Goal: Task Accomplishment & Management: Use online tool/utility

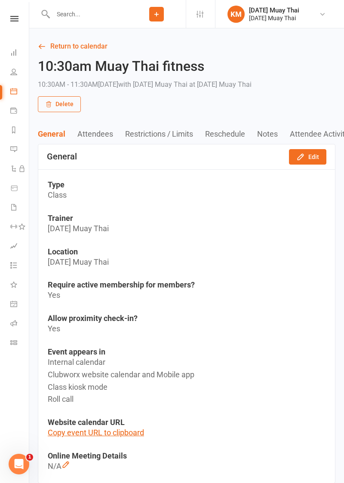
click at [11, 90] on icon at bounding box center [13, 91] width 7 height 7
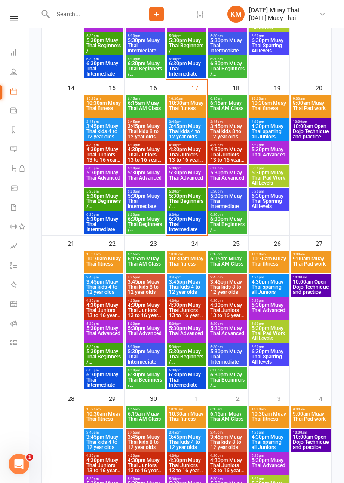
scroll to position [422, 0]
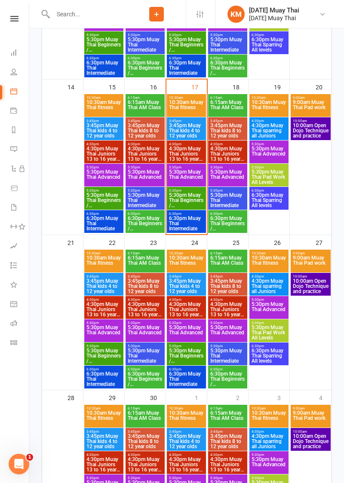
click at [174, 175] on span "5:30pm Muay Thai Advanced" at bounding box center [187, 176] width 36 height 15
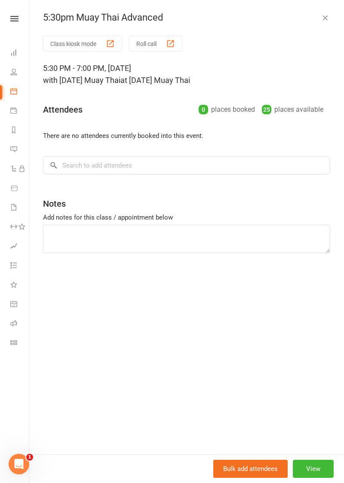
click at [80, 45] on button "Class kiosk mode" at bounding box center [82, 44] width 79 height 16
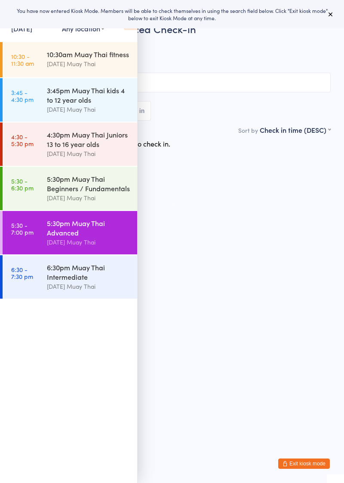
click at [125, 28] on icon at bounding box center [130, 21] width 13 height 18
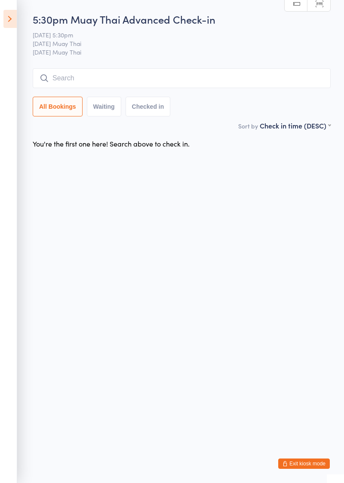
click at [62, 79] on input "search" at bounding box center [182, 78] width 298 height 20
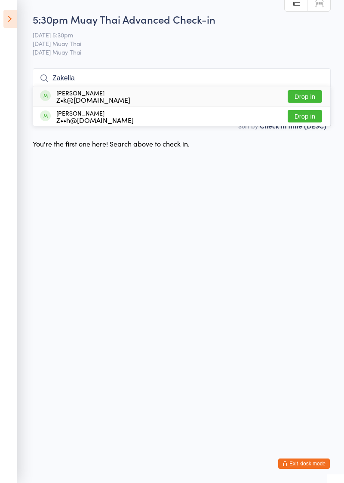
type input "Zakella"
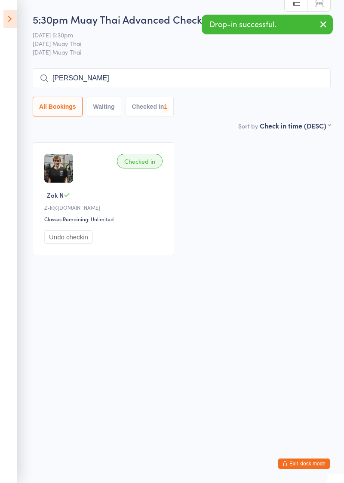
type input "Ella"
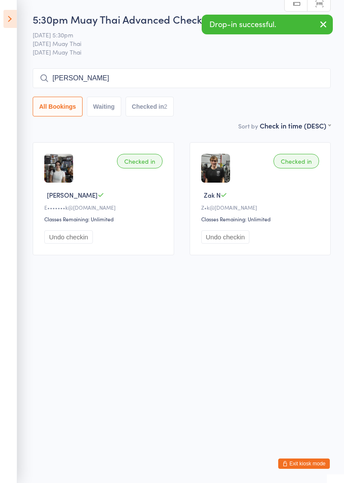
type input "Blake"
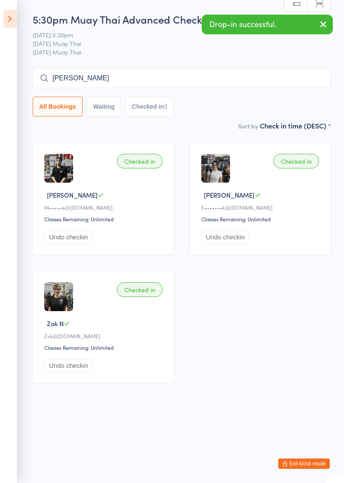
type input "Clinton"
click at [14, 14] on icon at bounding box center [9, 19] width 13 height 18
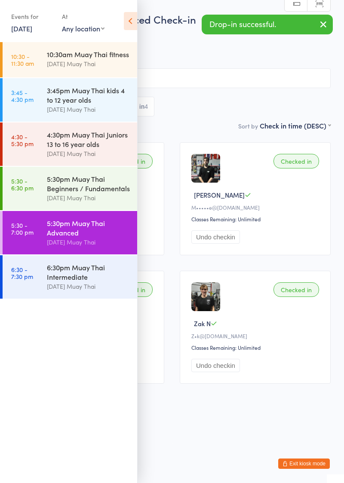
click at [130, 19] on icon at bounding box center [130, 21] width 13 height 18
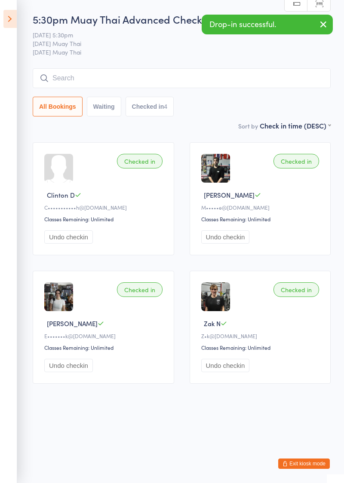
click at [132, 77] on input "search" at bounding box center [182, 78] width 298 height 20
type input "Hamish"
click at [11, 20] on icon at bounding box center [9, 19] width 13 height 18
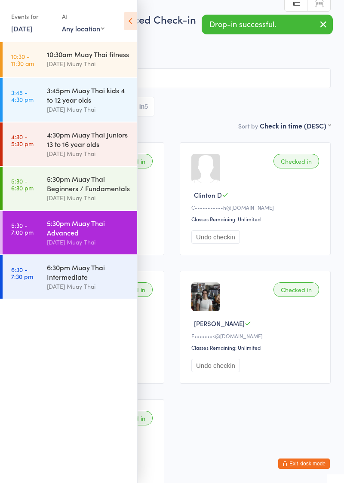
click at [71, 180] on div "5:30pm Muay Thai Beginners / Fundamentals" at bounding box center [88, 183] width 83 height 19
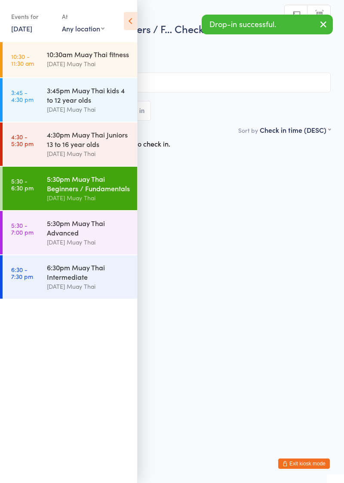
click at [132, 20] on icon at bounding box center [130, 21] width 13 height 18
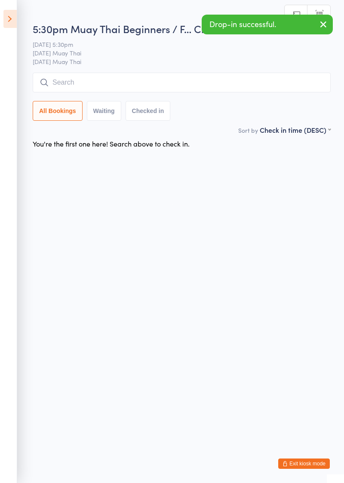
click at [108, 85] on input "search" at bounding box center [182, 83] width 298 height 20
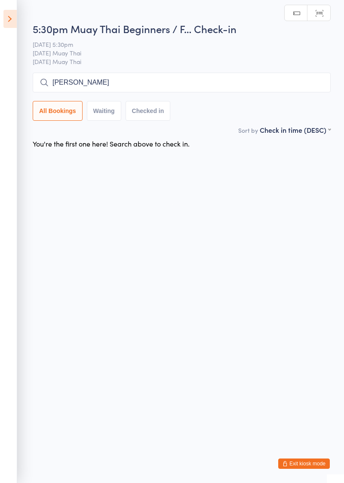
type input "Alana"
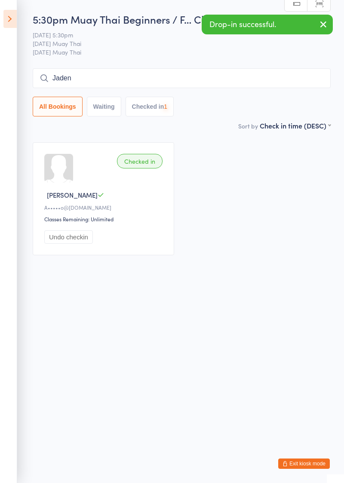
type input "Jaden"
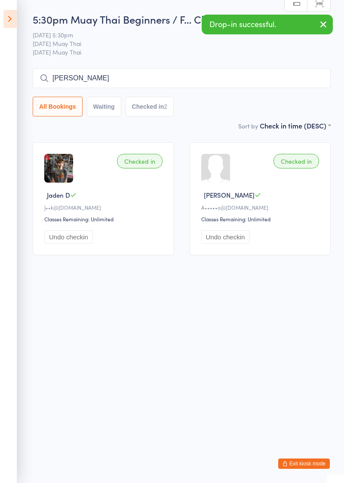
type input "Jacques"
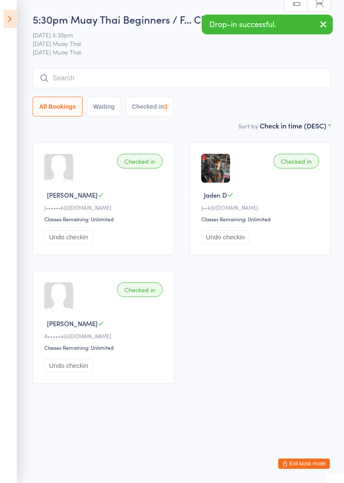
click at [53, 236] on button "Undo checkin" at bounding box center [68, 237] width 49 height 13
click at [59, 80] on input "search" at bounding box center [182, 78] width 298 height 20
type input "Cprtez"
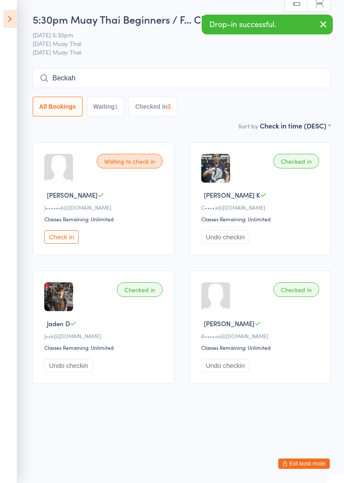
type input "Beckah m"
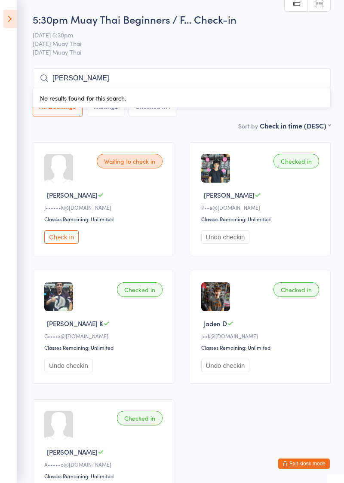
type input "Emily"
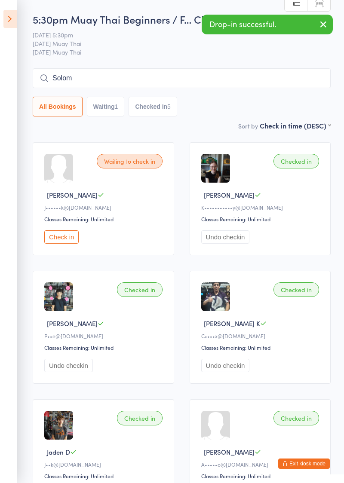
type input "Solom"
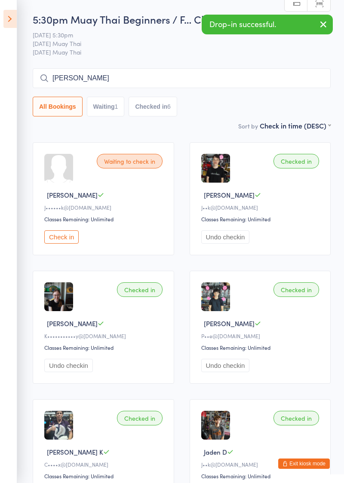
type input "Harry eames"
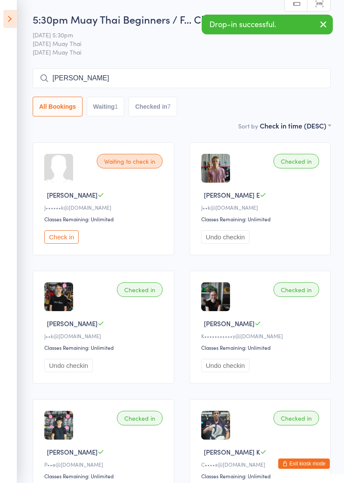
type input "Trevor"
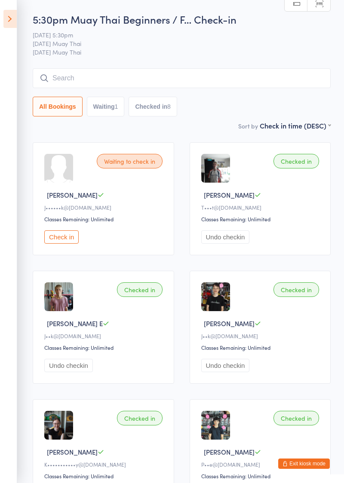
click at [13, 18] on icon at bounding box center [9, 19] width 13 height 18
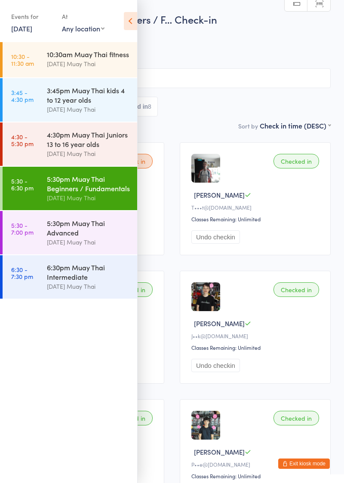
click at [47, 146] on div "4:30pm Muay Thai Juniors 13 to 16 year olds" at bounding box center [88, 139] width 83 height 19
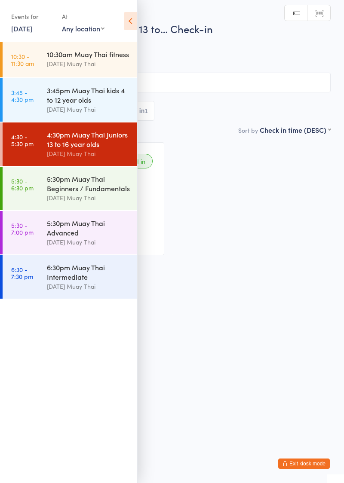
click at [73, 229] on div "5:30pm Muay Thai Advanced" at bounding box center [88, 228] width 83 height 19
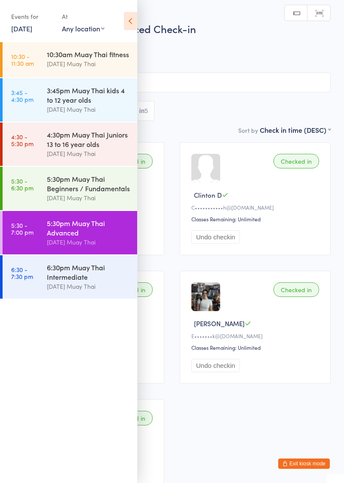
click at [133, 27] on icon at bounding box center [130, 21] width 13 height 18
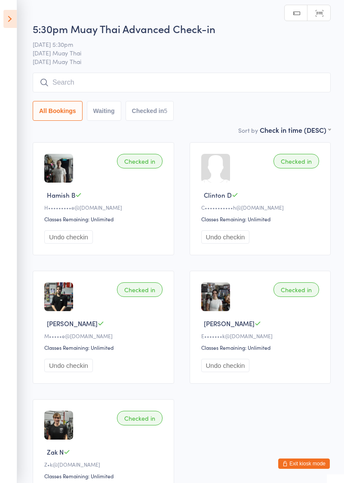
click at [127, 81] on input "search" at bounding box center [182, 83] width 298 height 20
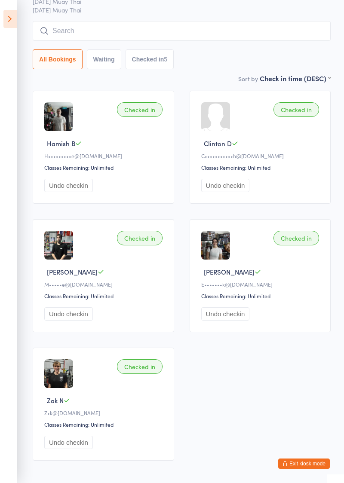
scroll to position [73, 0]
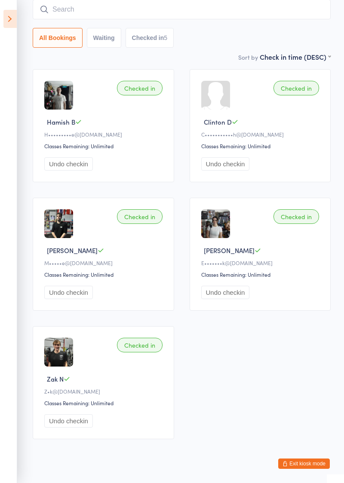
click at [267, 13] on input "search" at bounding box center [182, 10] width 298 height 20
type input "Chappell"
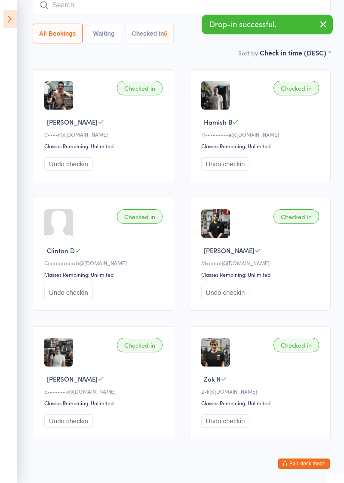
click at [11, 10] on icon at bounding box center [9, 19] width 13 height 18
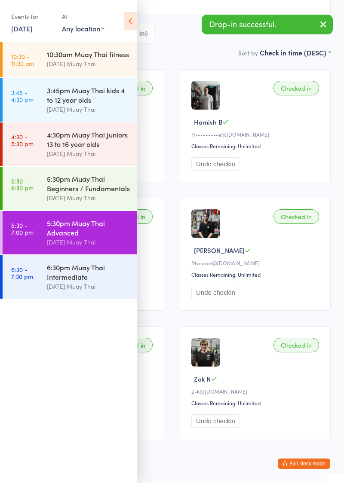
click at [58, 194] on div "[DATE] Muay Thai" at bounding box center [88, 198] width 83 height 10
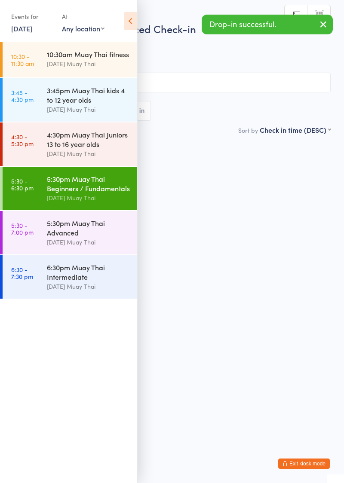
click at [137, 25] on icon at bounding box center [130, 21] width 13 height 18
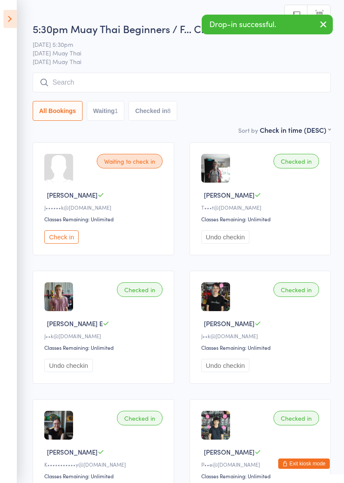
click at [99, 85] on input "search" at bounding box center [182, 83] width 298 height 20
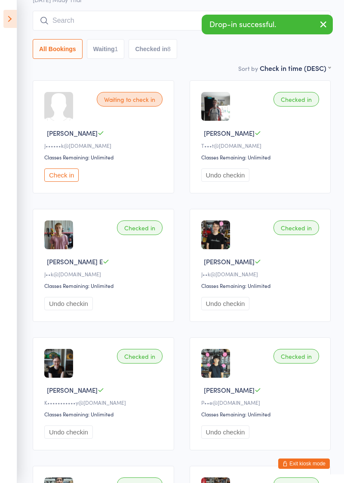
scroll to position [73, 0]
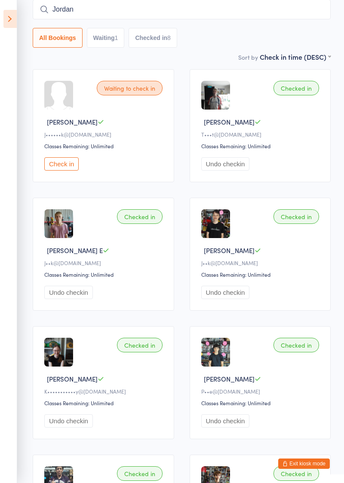
type input "Jordan"
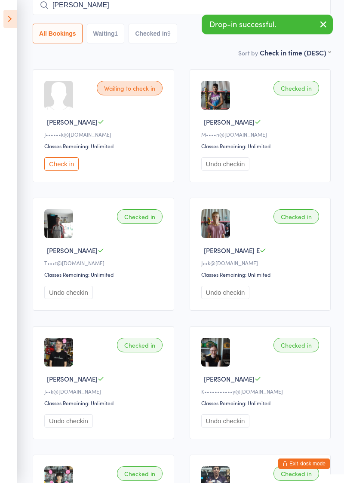
type input "Kathleen"
type input "Chdis"
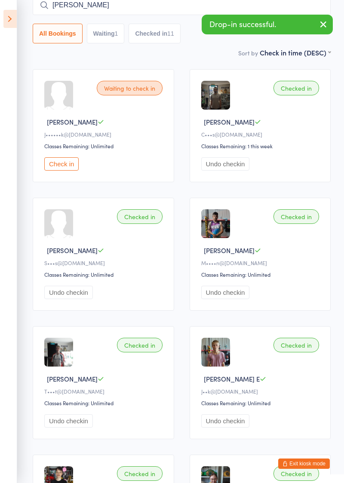
type input "Matt"
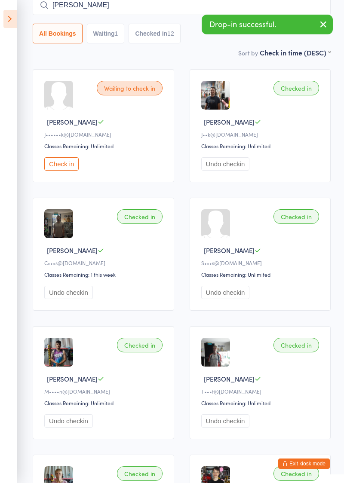
type input "Liam"
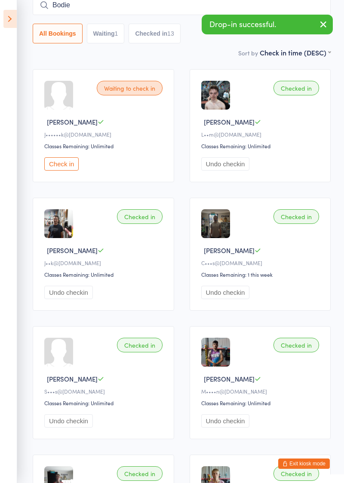
type input "Bodie"
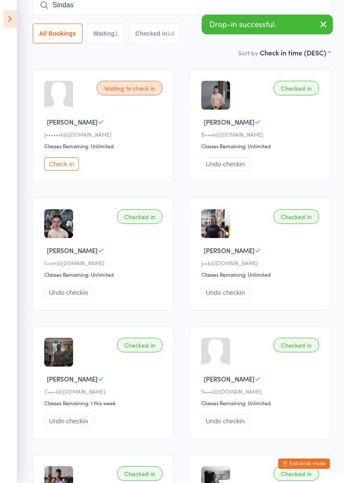
type input "Sindas"
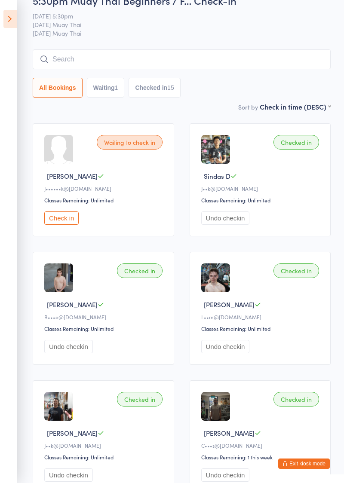
scroll to position [18, 0]
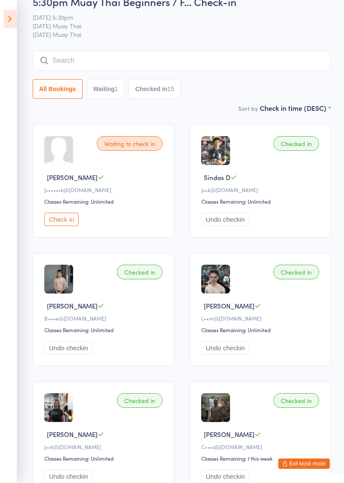
click at [71, 62] on input "search" at bounding box center [182, 61] width 298 height 20
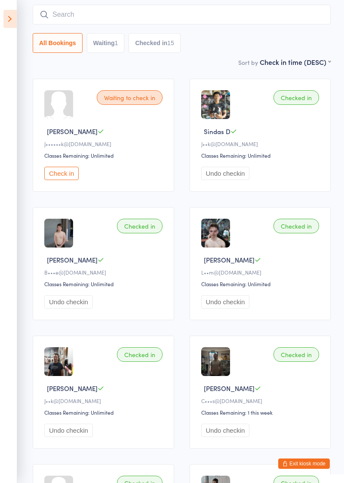
scroll to position [69, 0]
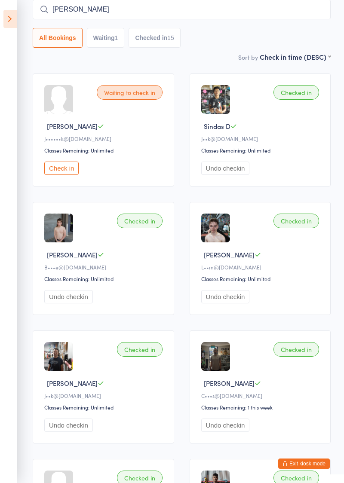
type input "Noah"
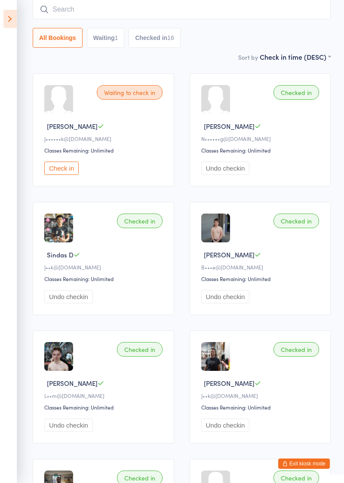
click at [65, 12] on input "search" at bounding box center [182, 10] width 298 height 20
type input "Rosch"
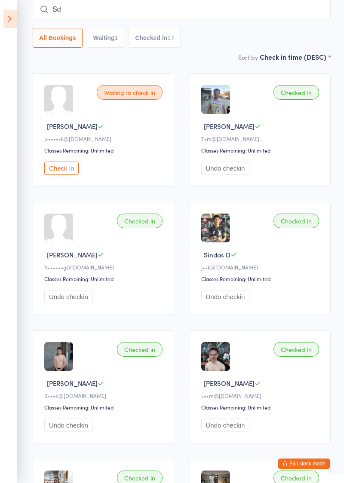
type input "S"
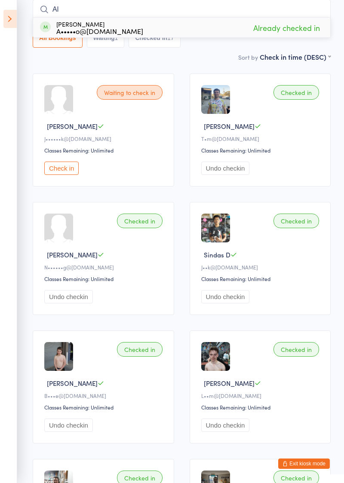
type input "A"
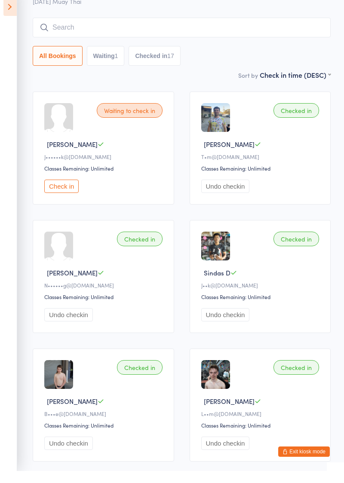
scroll to position [0, 0]
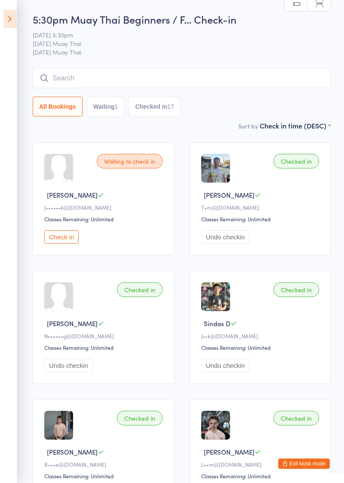
click at [77, 80] on input "search" at bounding box center [182, 78] width 298 height 20
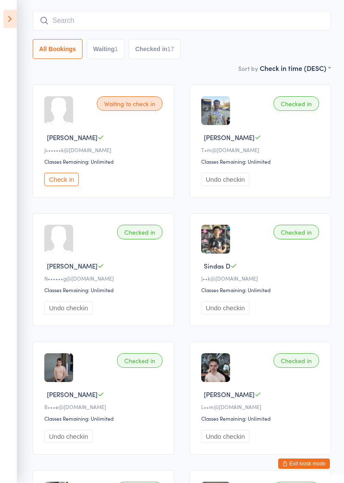
scroll to position [69, 0]
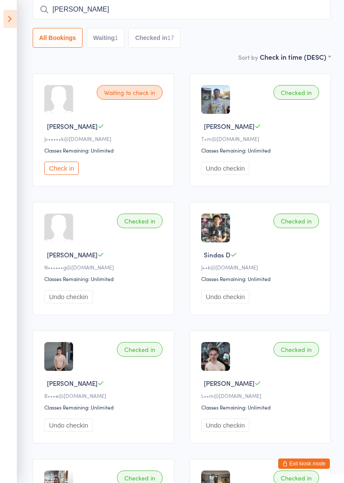
type input "Trent"
type input "Chris"
type input "Cort"
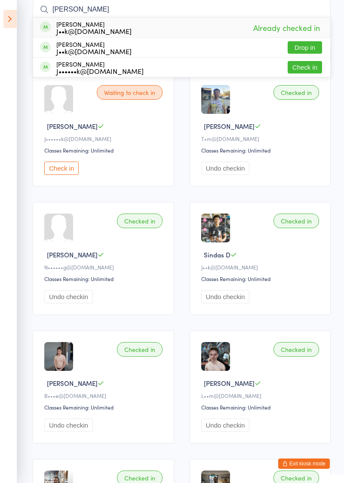
type input "J"
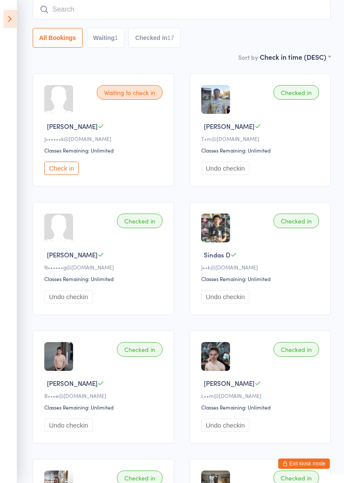
click at [7, 24] on icon at bounding box center [9, 19] width 13 height 18
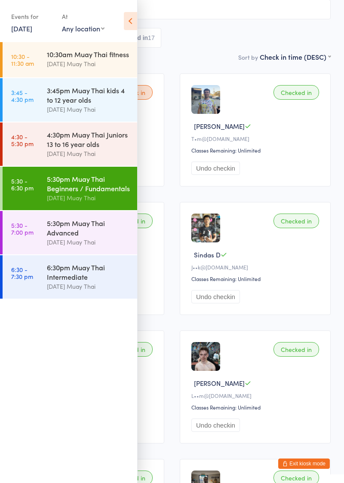
click at [312, 467] on button "Exit kiosk mode" at bounding box center [304, 464] width 52 height 10
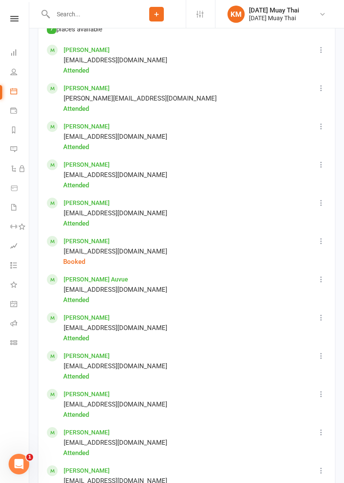
scroll to position [560, 0]
click at [320, 245] on button at bounding box center [321, 241] width 10 height 10
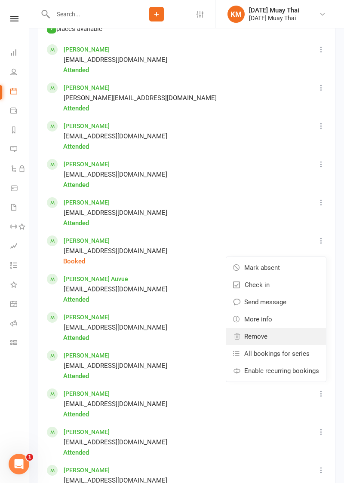
click at [258, 342] on link "Remove" at bounding box center [276, 336] width 100 height 17
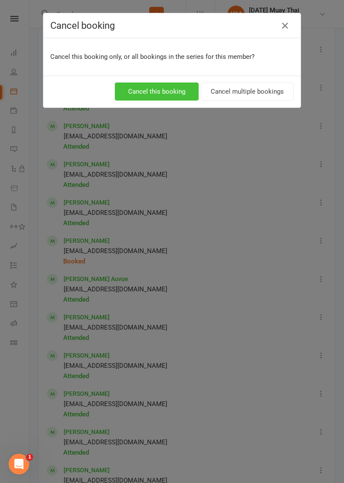
click at [182, 92] on button "Cancel this booking" at bounding box center [157, 92] width 84 height 18
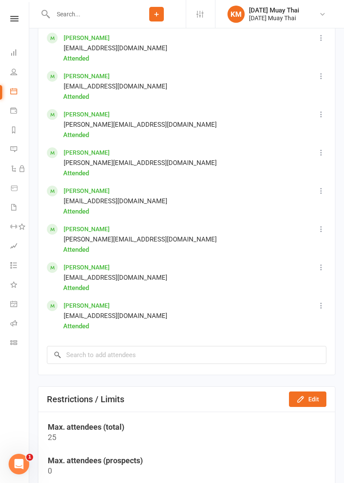
scroll to position [916, 0]
click at [70, 359] on input "search" at bounding box center [187, 356] width 280 height 18
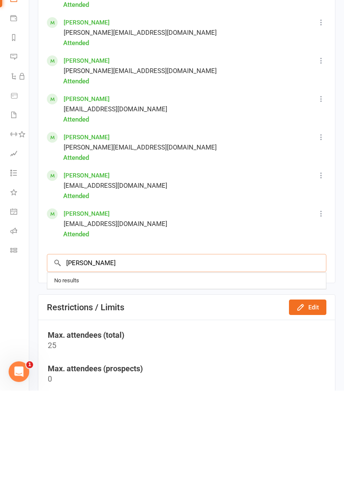
scroll to position [916, 0]
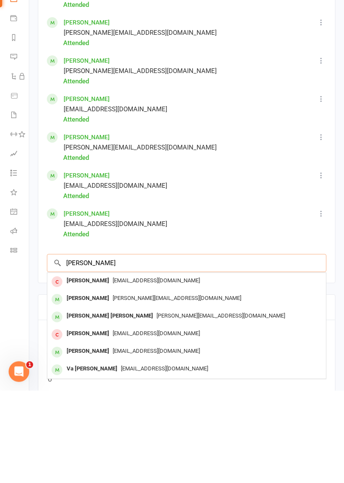
type input "Charlie"
click at [70, 372] on div "Charlie Watego" at bounding box center [87, 373] width 49 height 12
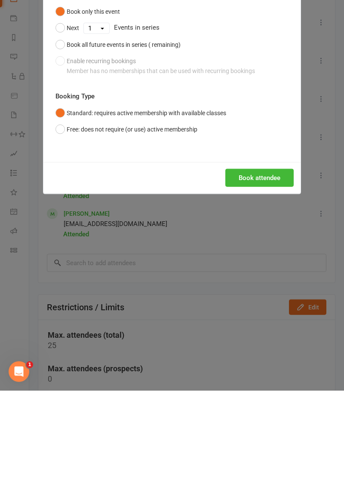
scroll to position [916, 0]
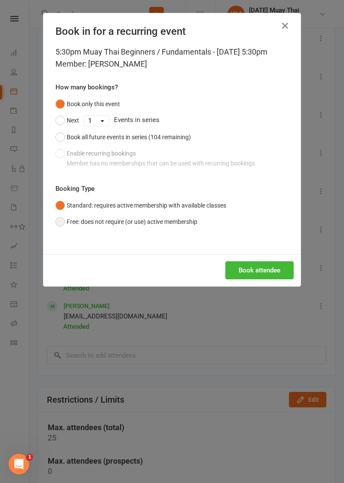
click at [58, 230] on button "Free: does not require (or use) active membership" at bounding box center [126, 222] width 142 height 16
click at [252, 280] on button "Book attendee" at bounding box center [259, 271] width 68 height 18
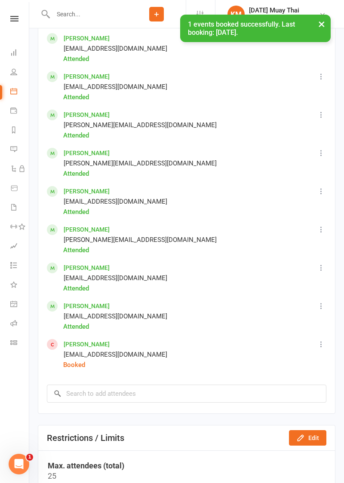
click at [322, 347] on icon at bounding box center [321, 344] width 9 height 9
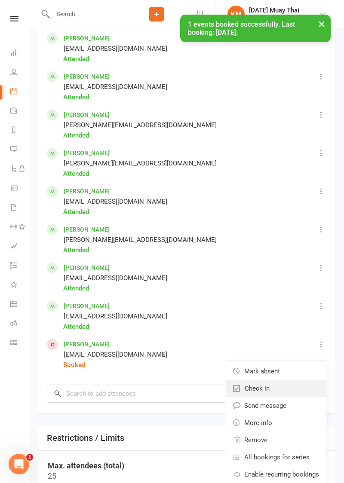
click at [269, 389] on span "Check in" at bounding box center [257, 389] width 25 height 10
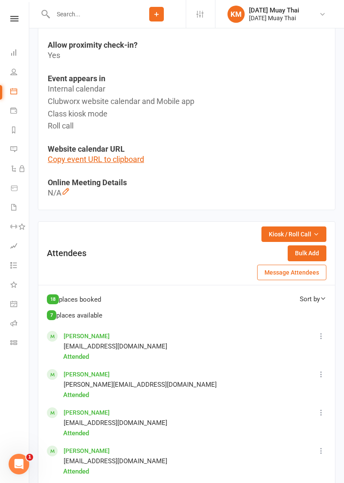
scroll to position [281, 0]
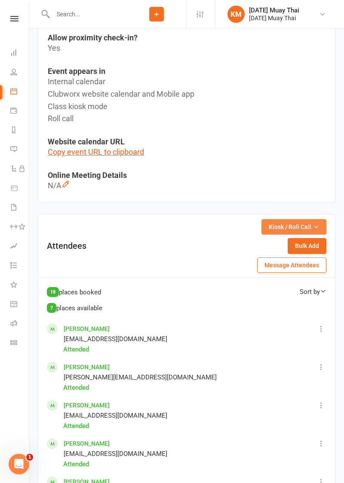
click at [295, 225] on span "Kiosk / Roll Call" at bounding box center [290, 226] width 43 height 9
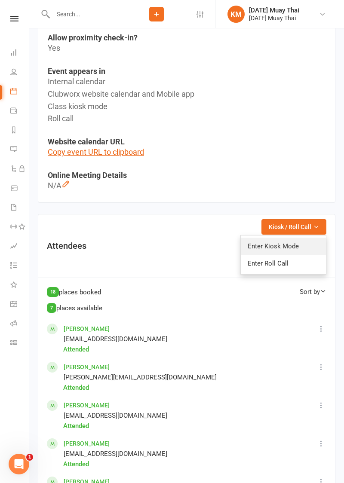
click at [284, 244] on link "Enter Kiosk Mode" at bounding box center [283, 246] width 85 height 17
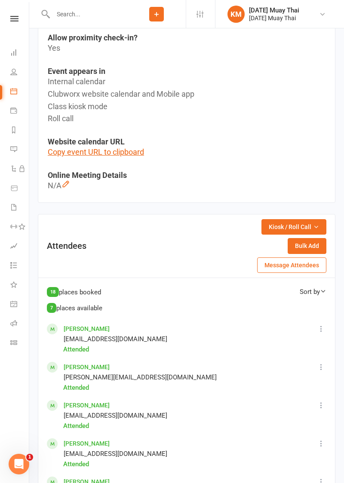
scroll to position [317, 0]
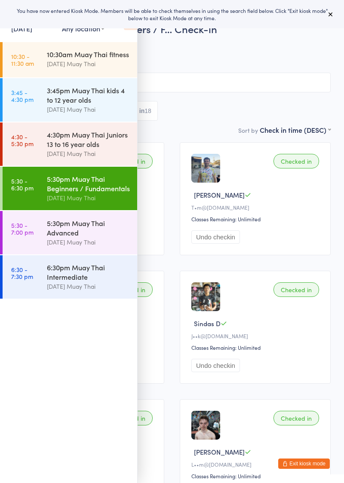
click at [58, 227] on div "5:30pm Muay Thai Advanced" at bounding box center [88, 228] width 83 height 19
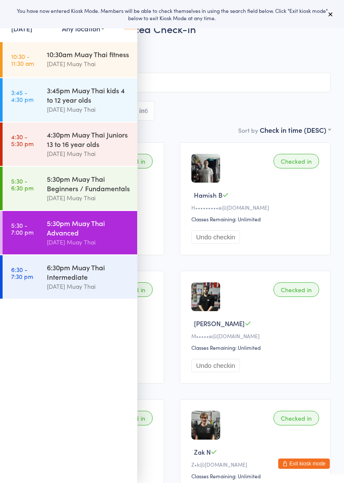
click at [131, 28] on icon at bounding box center [130, 21] width 13 height 18
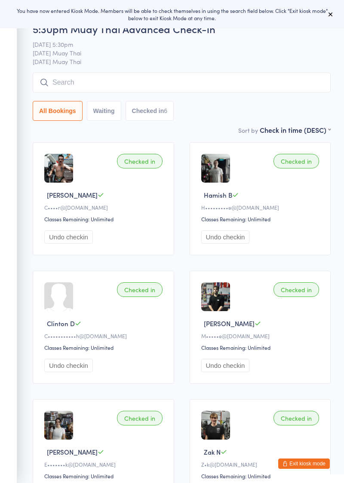
click at [131, 80] on input "search" at bounding box center [182, 83] width 298 height 20
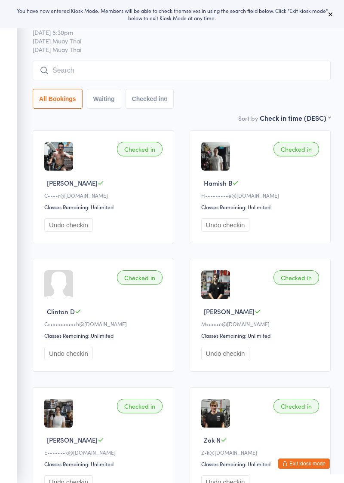
scroll to position [11, 0]
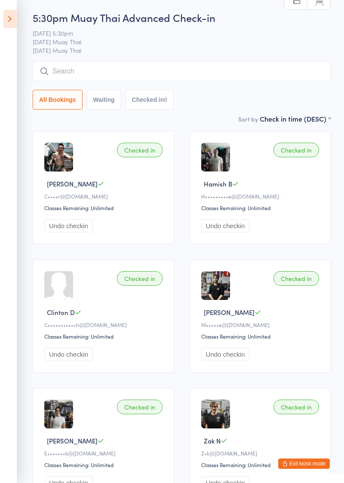
click at [256, 74] on input "search" at bounding box center [182, 72] width 298 height 20
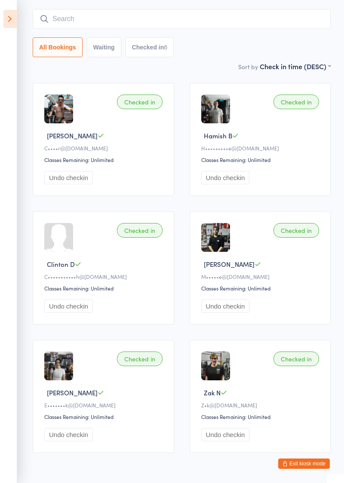
scroll to position [73, 0]
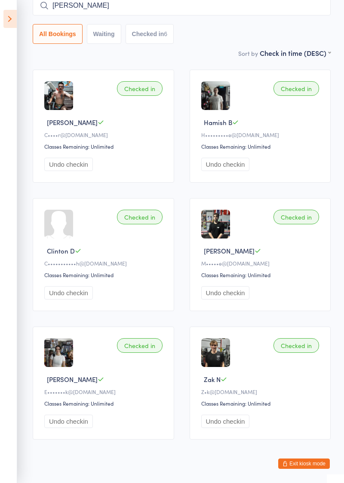
type input "Ishan"
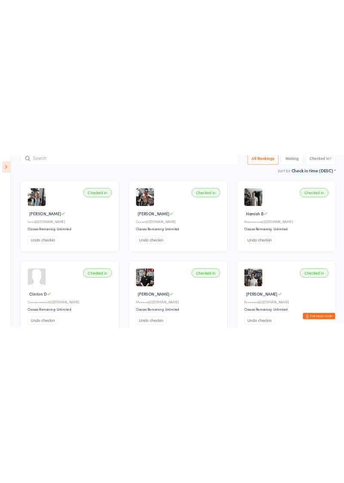
scroll to position [72, 0]
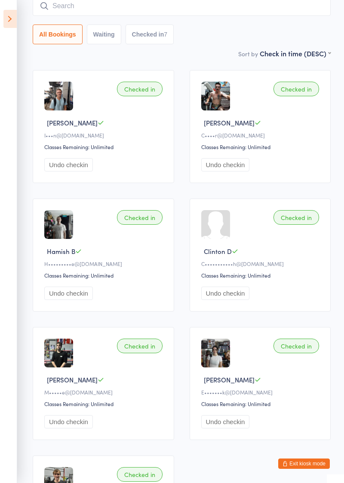
click at [10, 22] on icon at bounding box center [9, 19] width 13 height 18
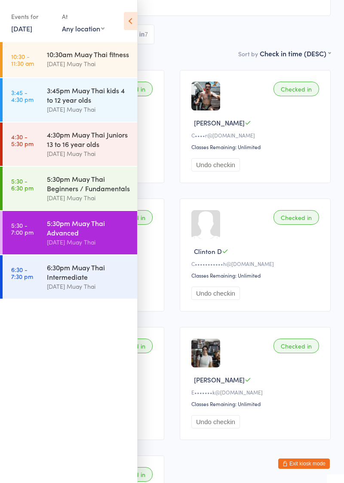
click at [59, 190] on div "5:30pm Muay Thai Beginners / Fundamentals" at bounding box center [88, 183] width 83 height 19
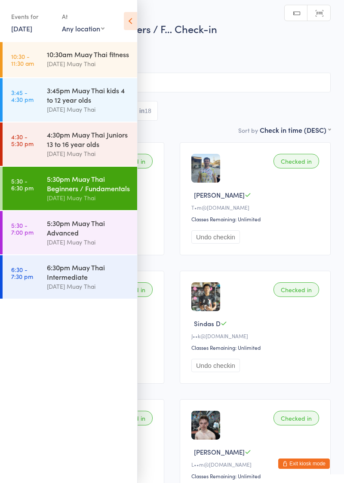
click at [133, 22] on icon at bounding box center [130, 21] width 13 height 18
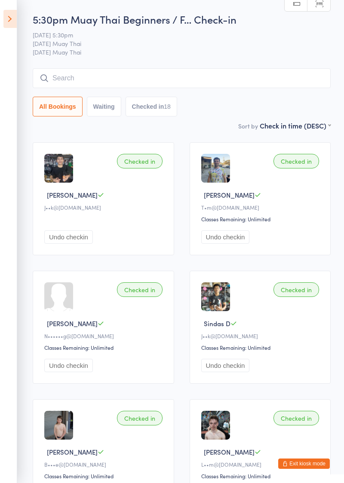
click at [66, 83] on input "search" at bounding box center [182, 78] width 298 height 20
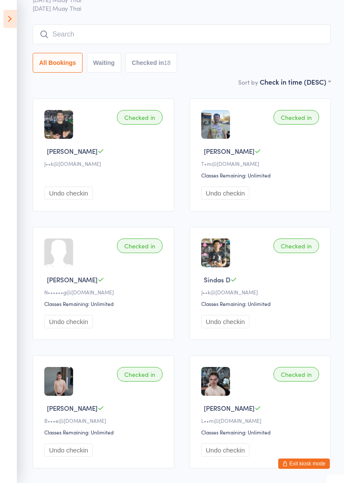
scroll to position [69, 0]
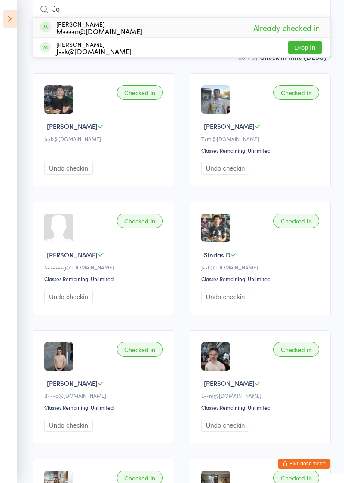
type input "J"
type input "K"
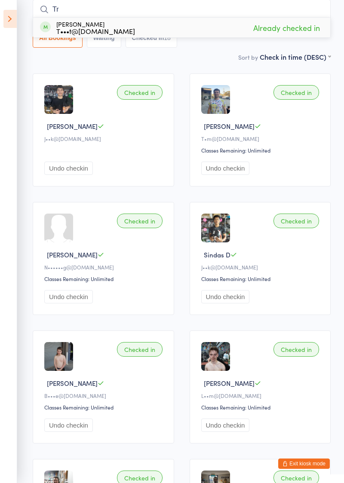
type input "T"
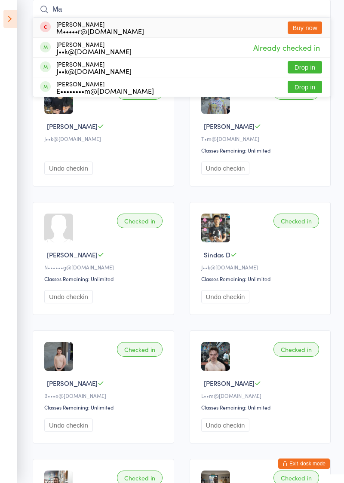
type input "M"
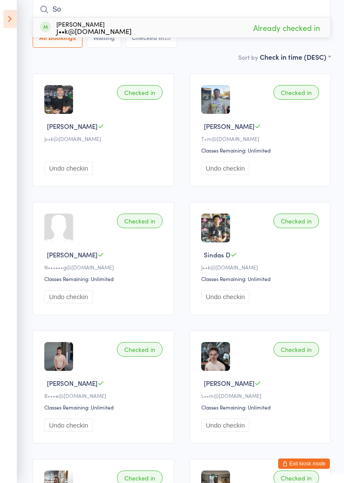
type input "S"
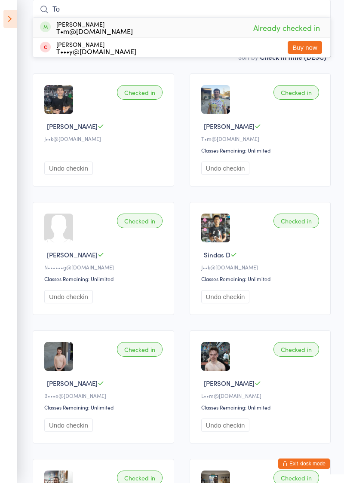
type input "T"
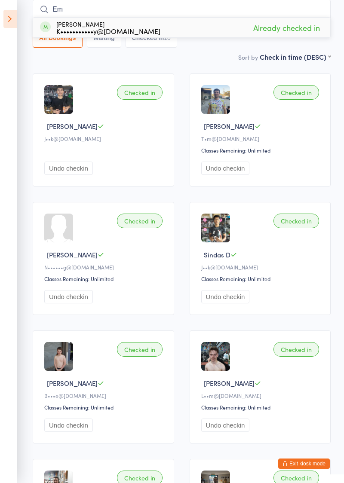
type input "E"
type input "A"
type input "N"
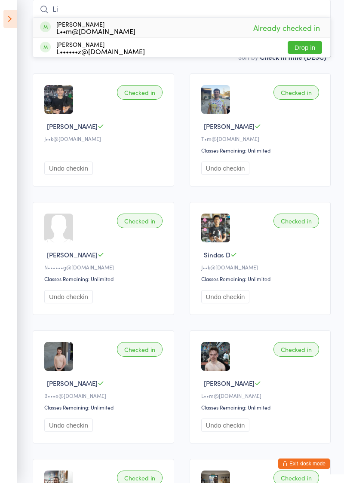
type input "L"
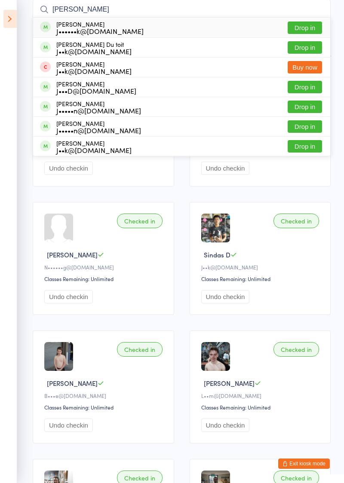
type input "Jacques"
click at [307, 50] on button "Drop in" at bounding box center [305, 47] width 34 height 12
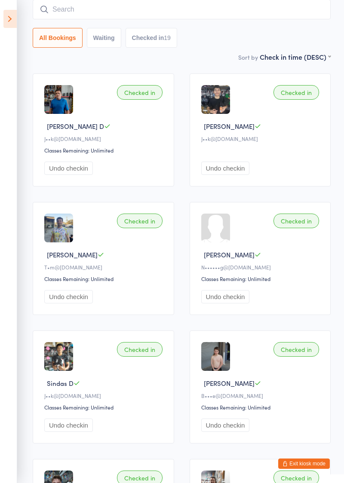
click at [55, 8] on input "search" at bounding box center [182, 10] width 298 height 20
click at [11, 18] on icon at bounding box center [9, 19] width 13 height 18
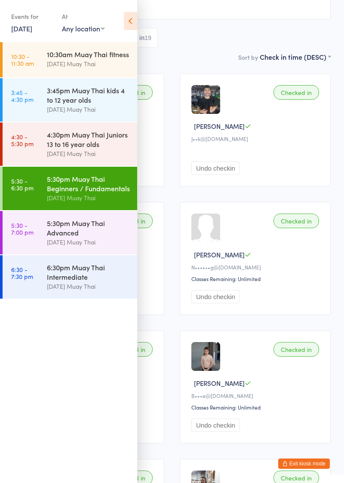
click at [65, 225] on div "5:30pm Muay Thai Advanced" at bounding box center [88, 228] width 83 height 19
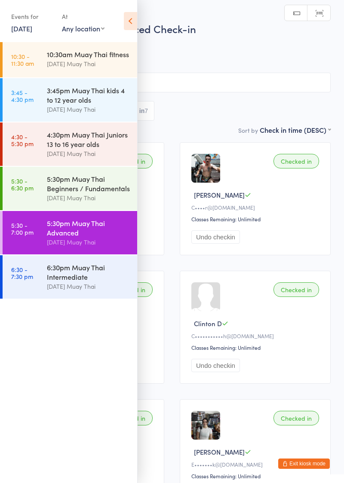
click at [158, 84] on input "search" at bounding box center [171, 83] width 317 height 20
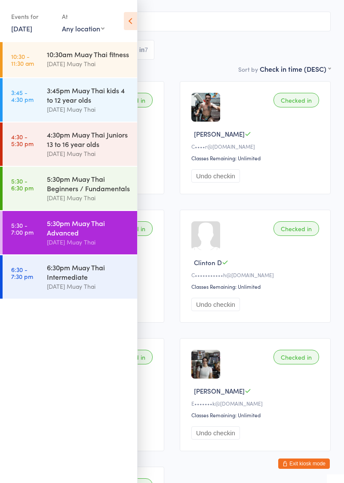
scroll to position [73, 0]
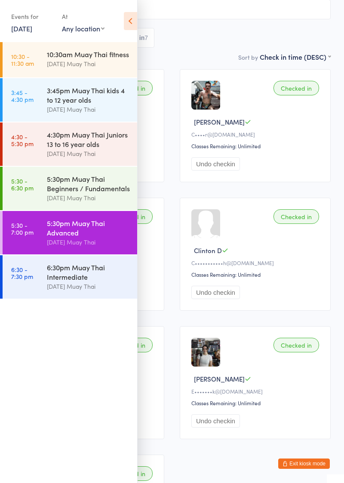
type input "Junior"
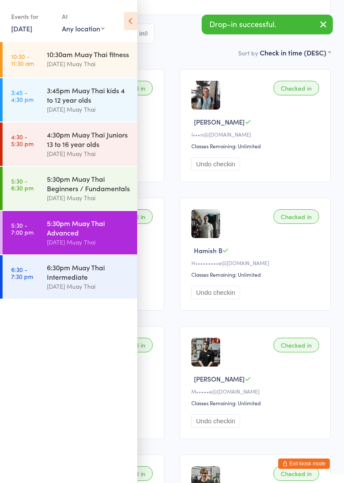
scroll to position [64, 0]
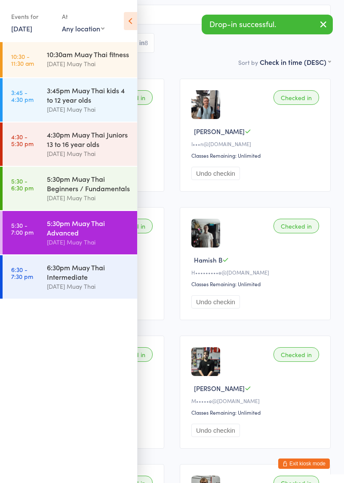
click at [127, 26] on icon at bounding box center [130, 21] width 13 height 18
